Goal: Task Accomplishment & Management: Manage account settings

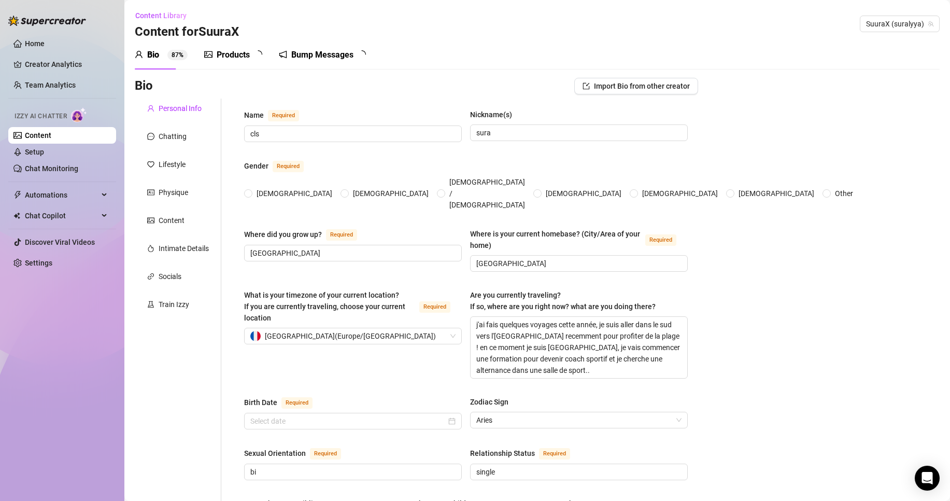
radio input "true"
type input "[DATE]"
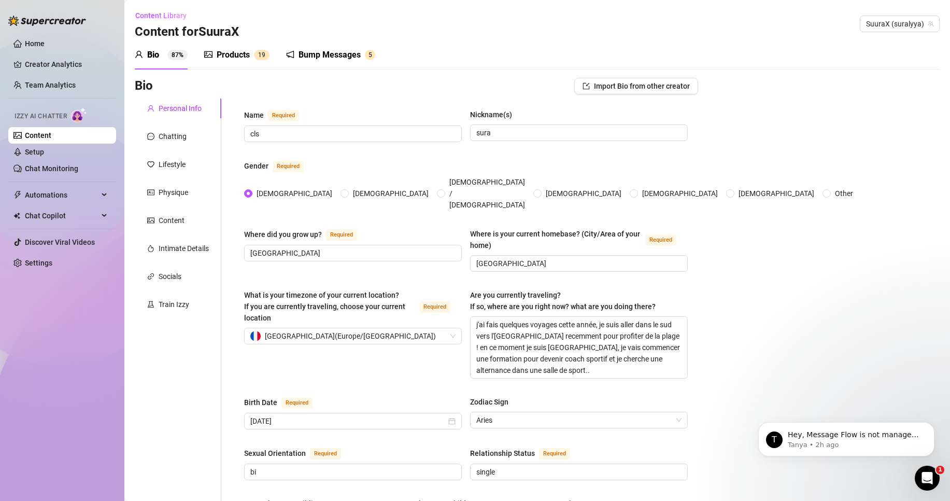
click at [236, 49] on div "Products" at bounding box center [233, 55] width 33 height 12
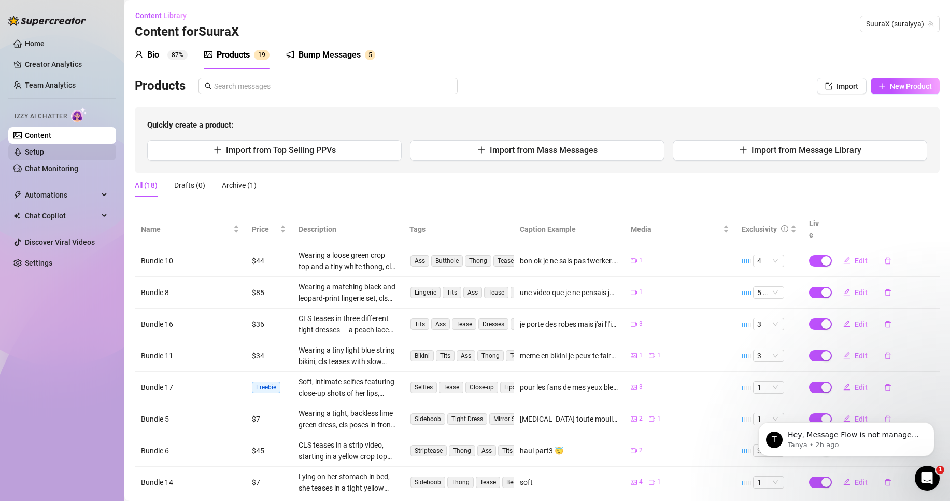
click at [41, 152] on link "Setup" at bounding box center [34, 152] width 19 height 8
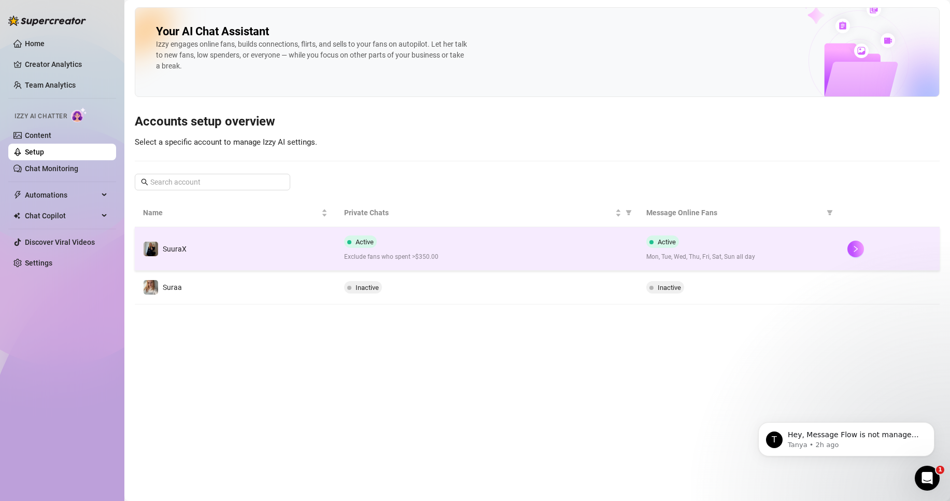
click at [426, 239] on div "Active Exclude fans who spent >$350.00" at bounding box center [486, 248] width 285 height 26
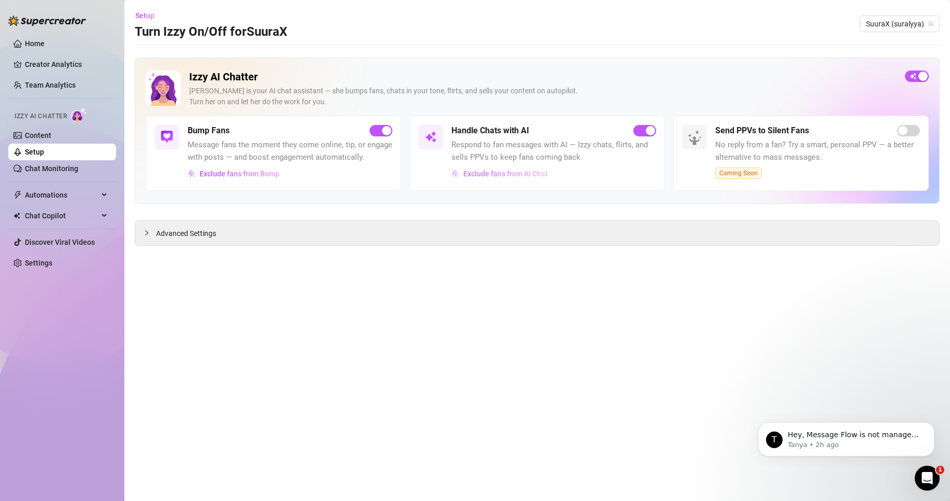
click at [533, 175] on span "Exclude fans from AI Chat" at bounding box center [505, 174] width 85 height 8
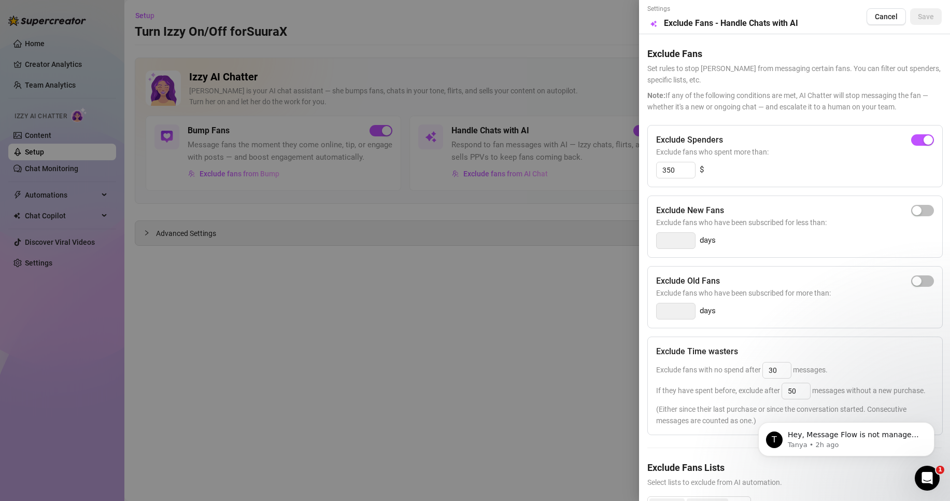
scroll to position [67, 0]
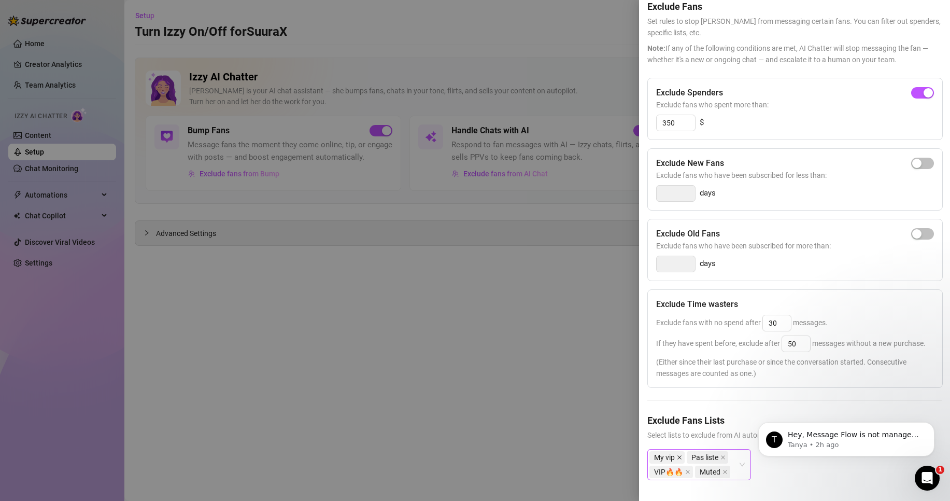
click at [681, 455] on icon "close" at bounding box center [680, 457] width 4 height 4
click at [690, 469] on icon "close" at bounding box center [687, 471] width 5 height 5
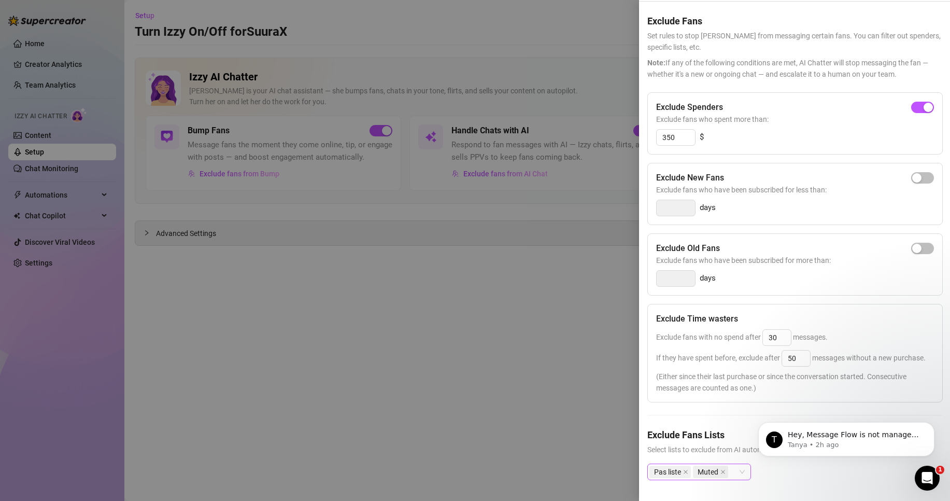
scroll to position [53, 0]
click at [687, 469] on icon "close" at bounding box center [685, 471] width 5 height 5
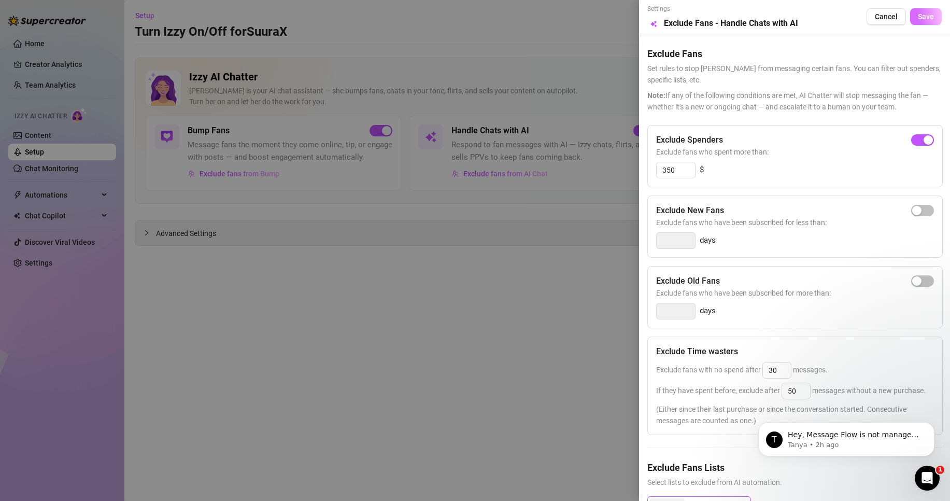
click at [927, 16] on button "Save" at bounding box center [926, 16] width 32 height 17
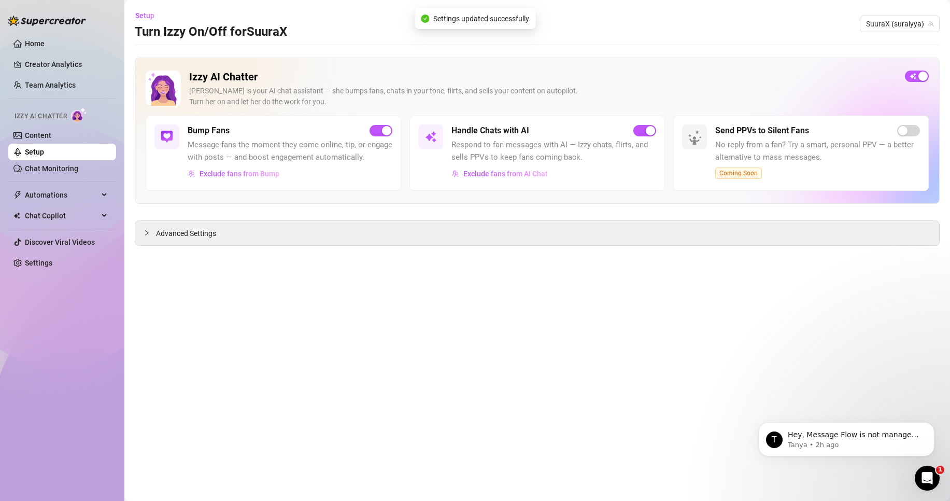
click at [542, 282] on main "Setup Turn Izzy On/Off for SuuraX SuuraX (suralyya) Izzy AI Chatter [PERSON_NAM…" at bounding box center [537, 250] width 826 height 501
click at [251, 174] on span "Exclude fans from Bump" at bounding box center [240, 174] width 80 height 8
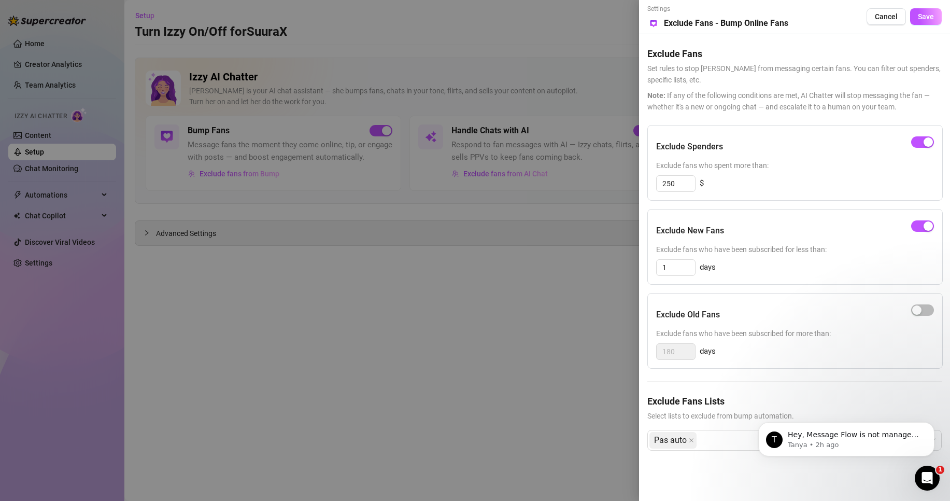
click at [533, 331] on div at bounding box center [475, 250] width 950 height 501
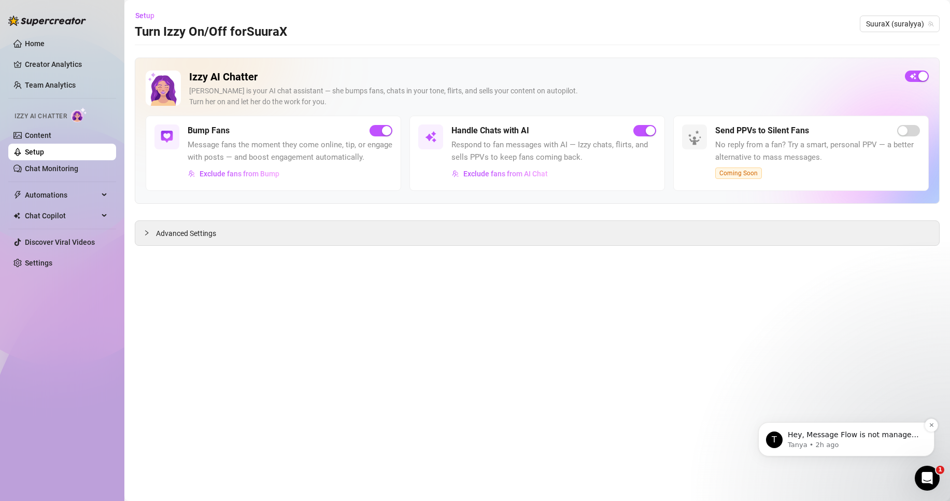
click at [850, 447] on p "Tanya • 2h ago" at bounding box center [855, 444] width 134 height 9
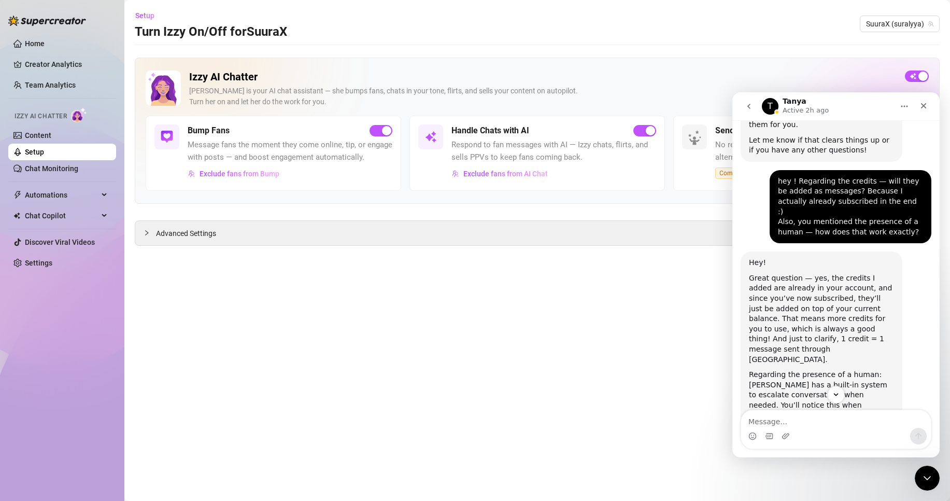
scroll to position [1772, 0]
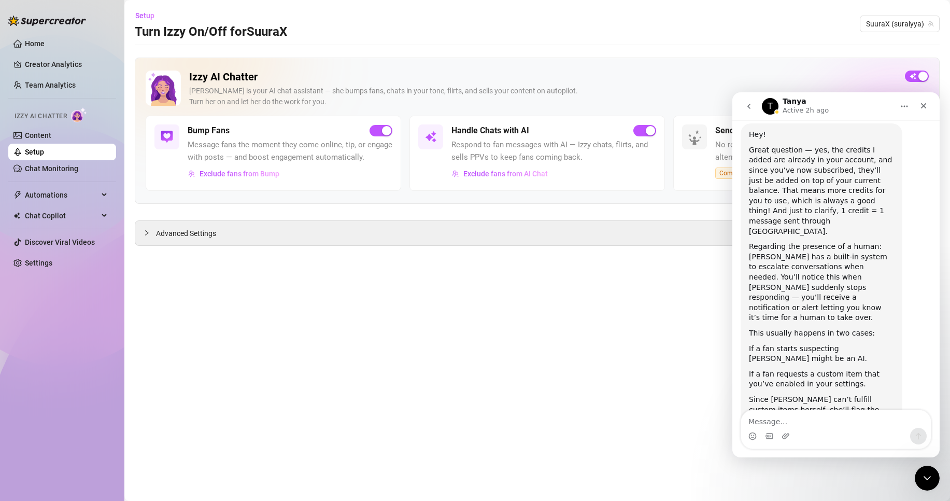
click at [744, 109] on button "go back" at bounding box center [749, 106] width 20 height 20
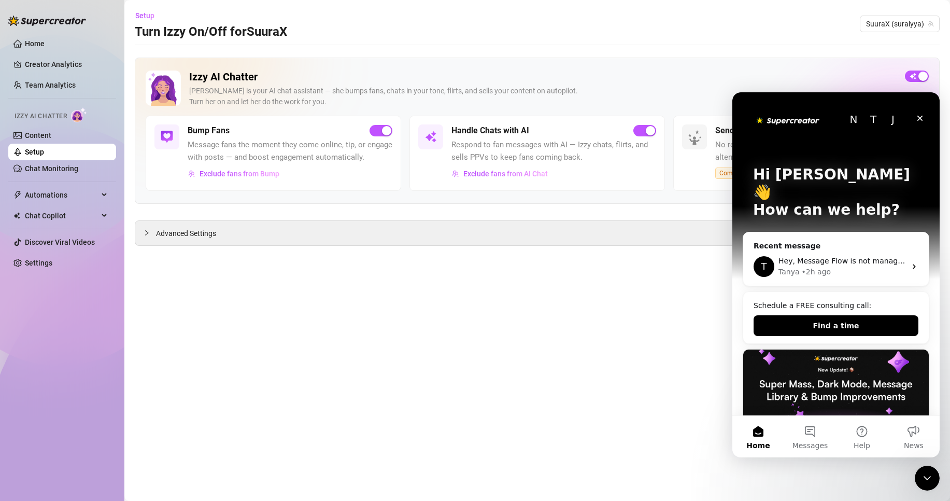
scroll to position [0, 0]
click at [497, 179] on button "Exclude fans from AI Chat" at bounding box center [500, 173] width 97 height 17
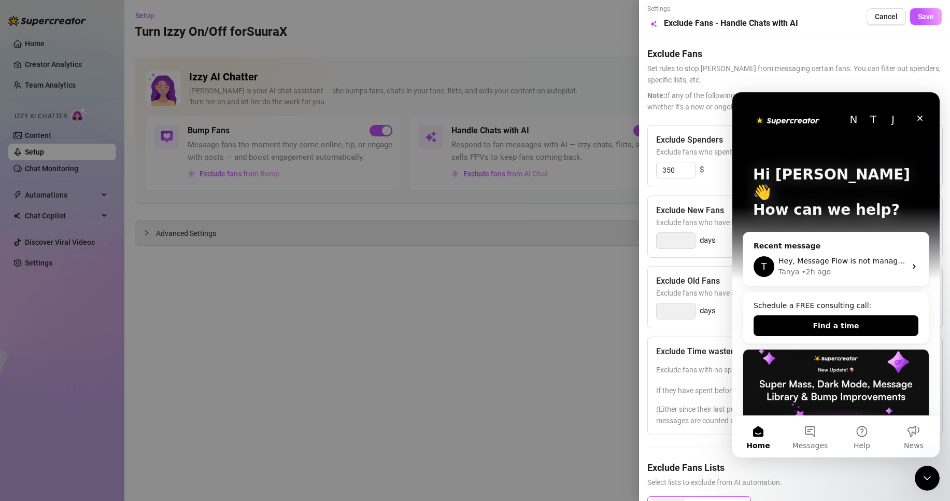
scroll to position [53, 0]
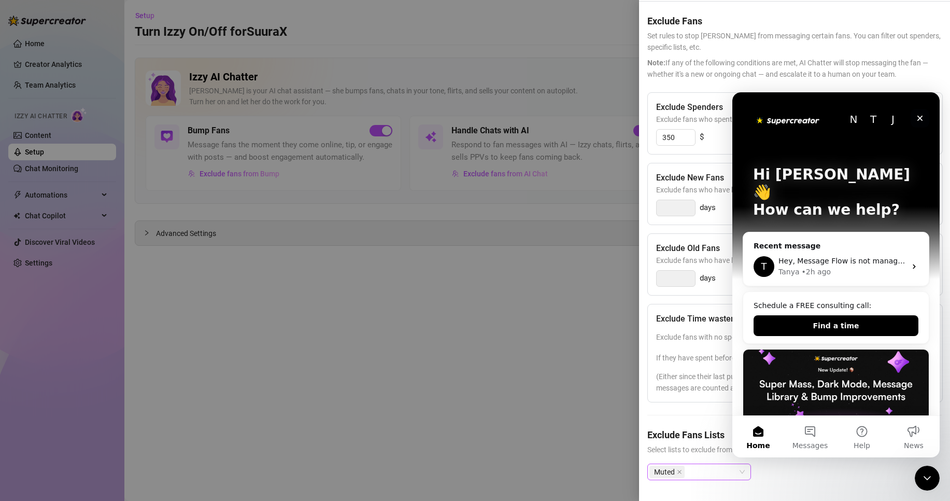
click at [924, 114] on div "Close" at bounding box center [920, 118] width 19 height 19
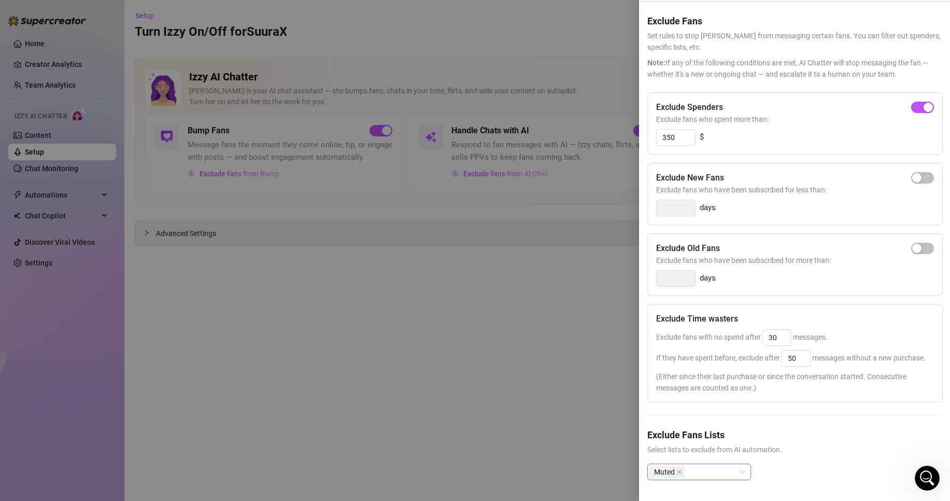
scroll to position [0, 0]
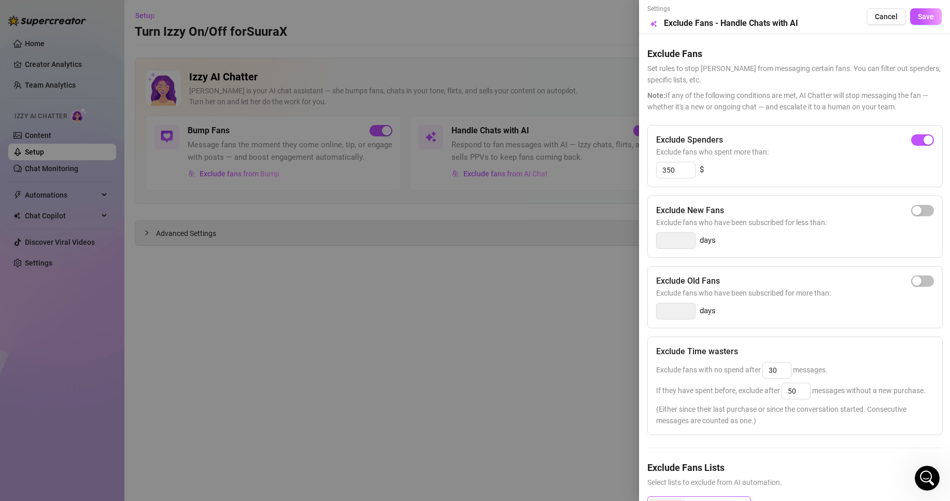
click at [571, 262] on div at bounding box center [475, 250] width 950 height 501
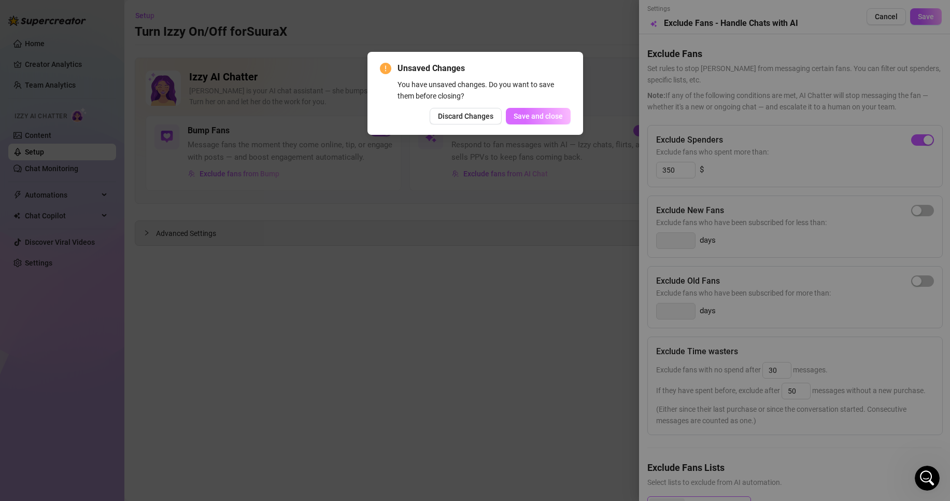
click at [517, 109] on button "Save and close" at bounding box center [538, 116] width 65 height 17
